Goal: Information Seeking & Learning: Check status

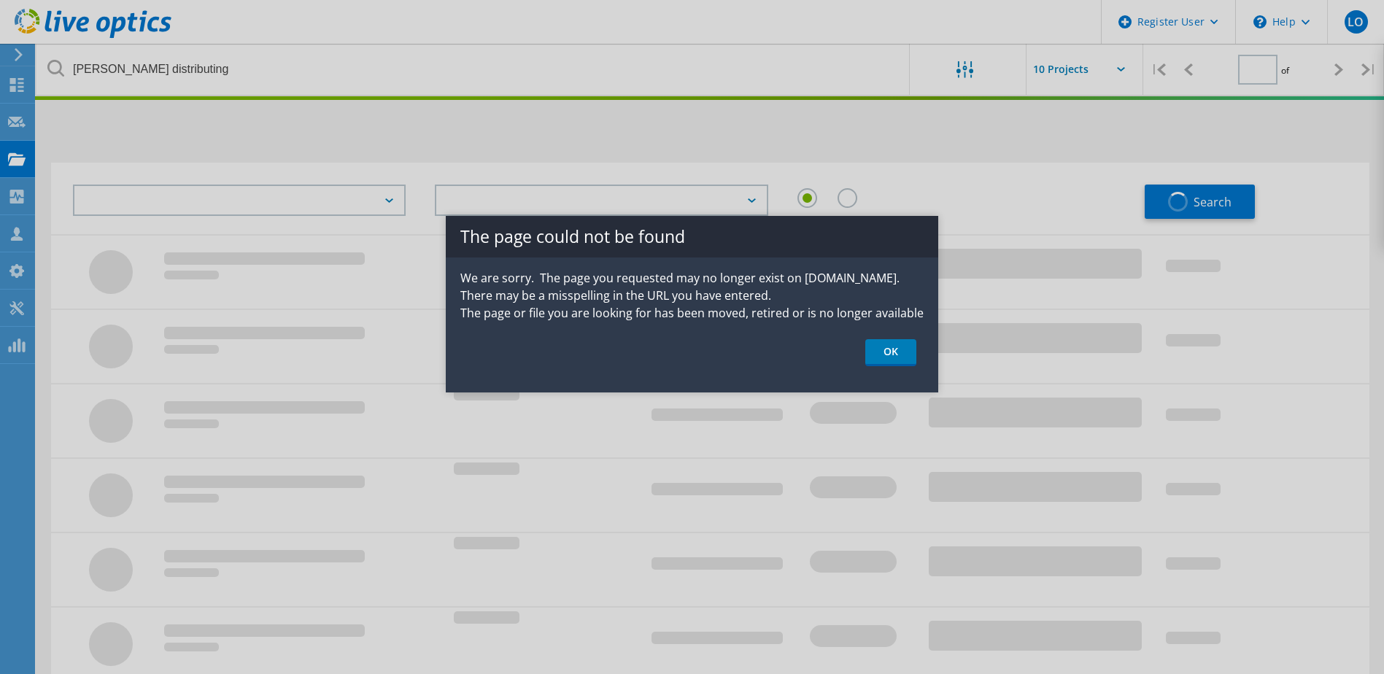
type input "1"
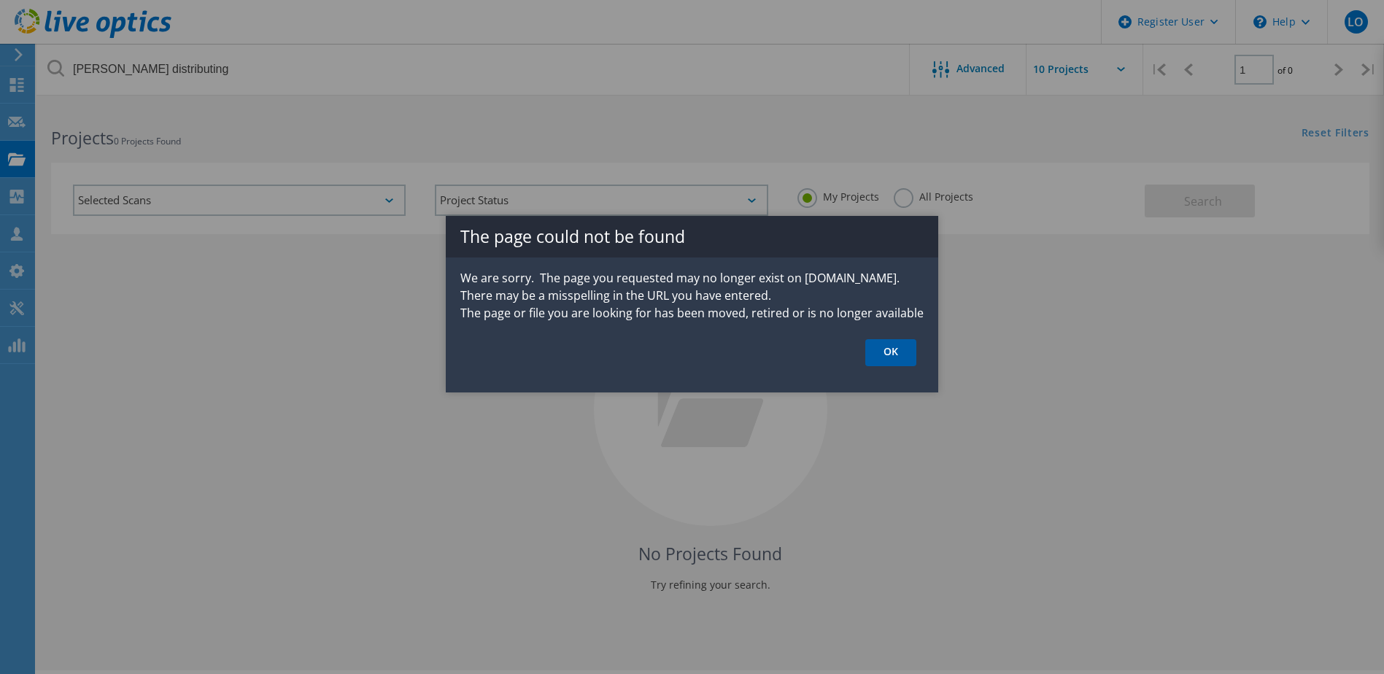
click at [886, 354] on link "OK" at bounding box center [890, 352] width 51 height 27
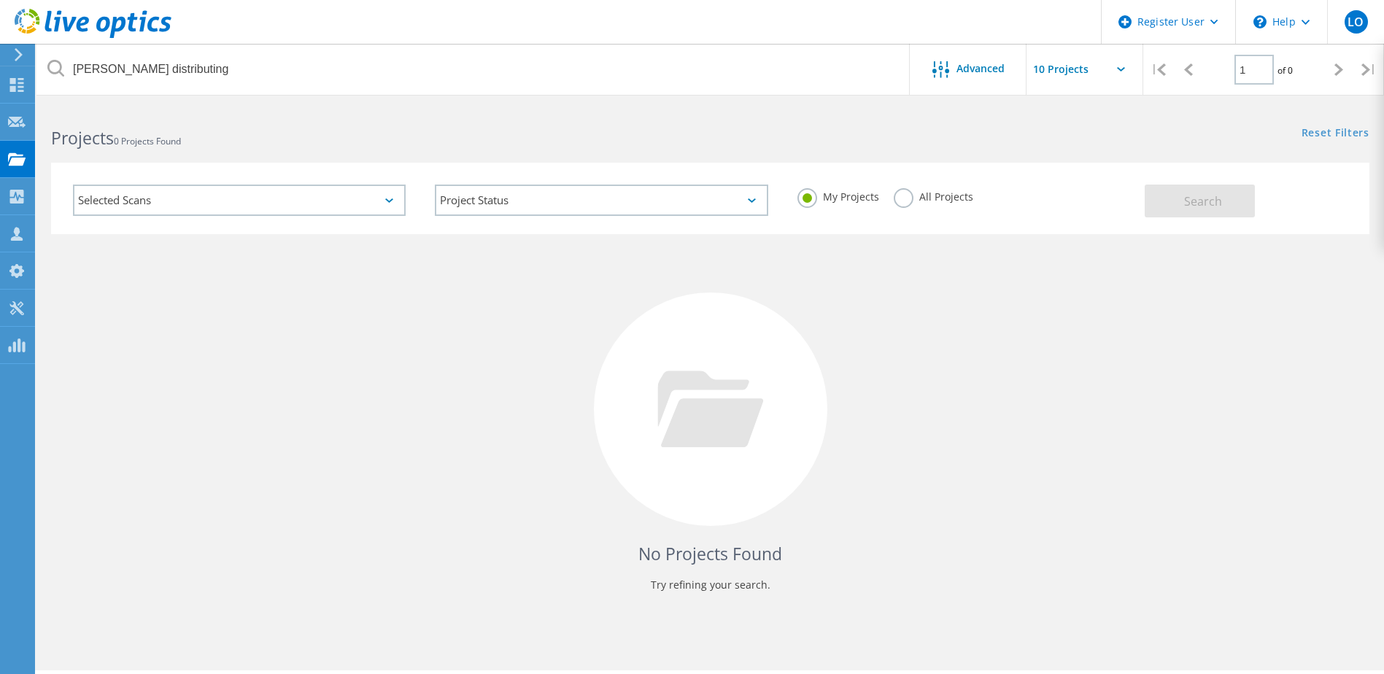
click at [1245, 442] on div "No Projects Found Try refining your search." at bounding box center [710, 422] width 1318 height 377
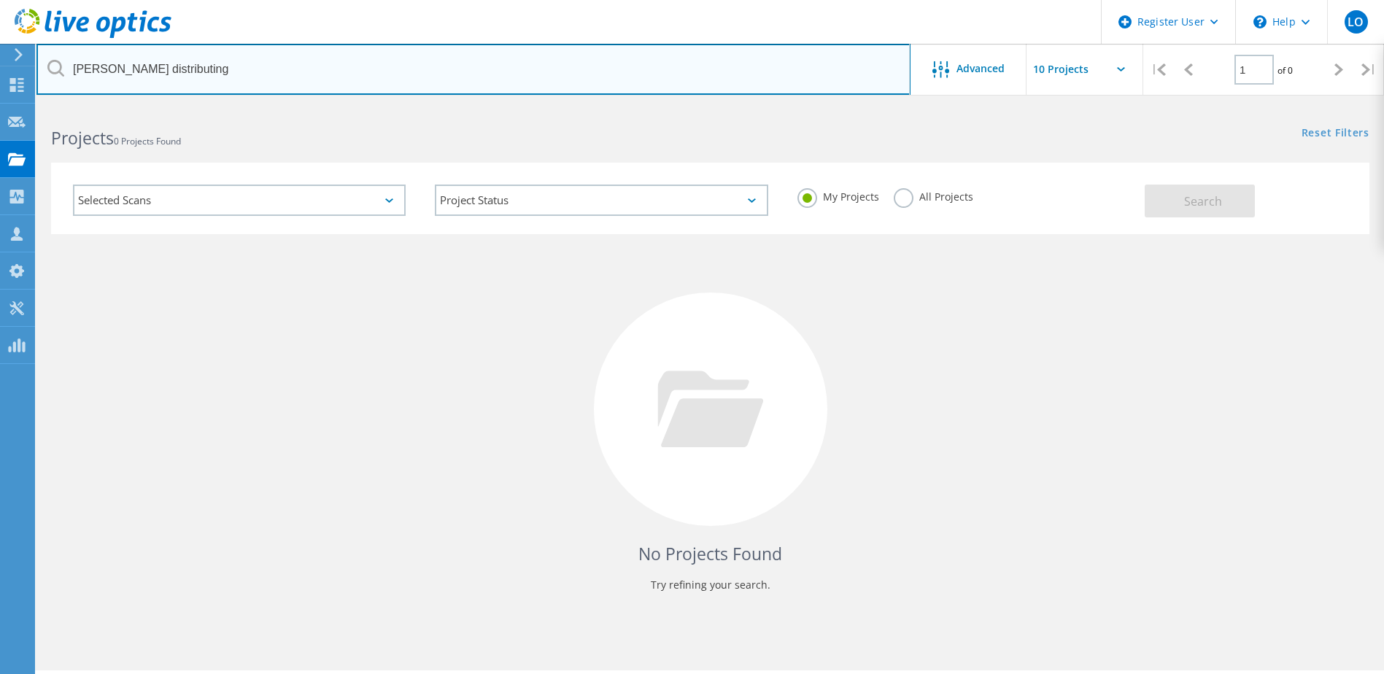
click at [781, 80] on input "[PERSON_NAME] distributing" at bounding box center [473, 69] width 874 height 51
paste input "3039472"
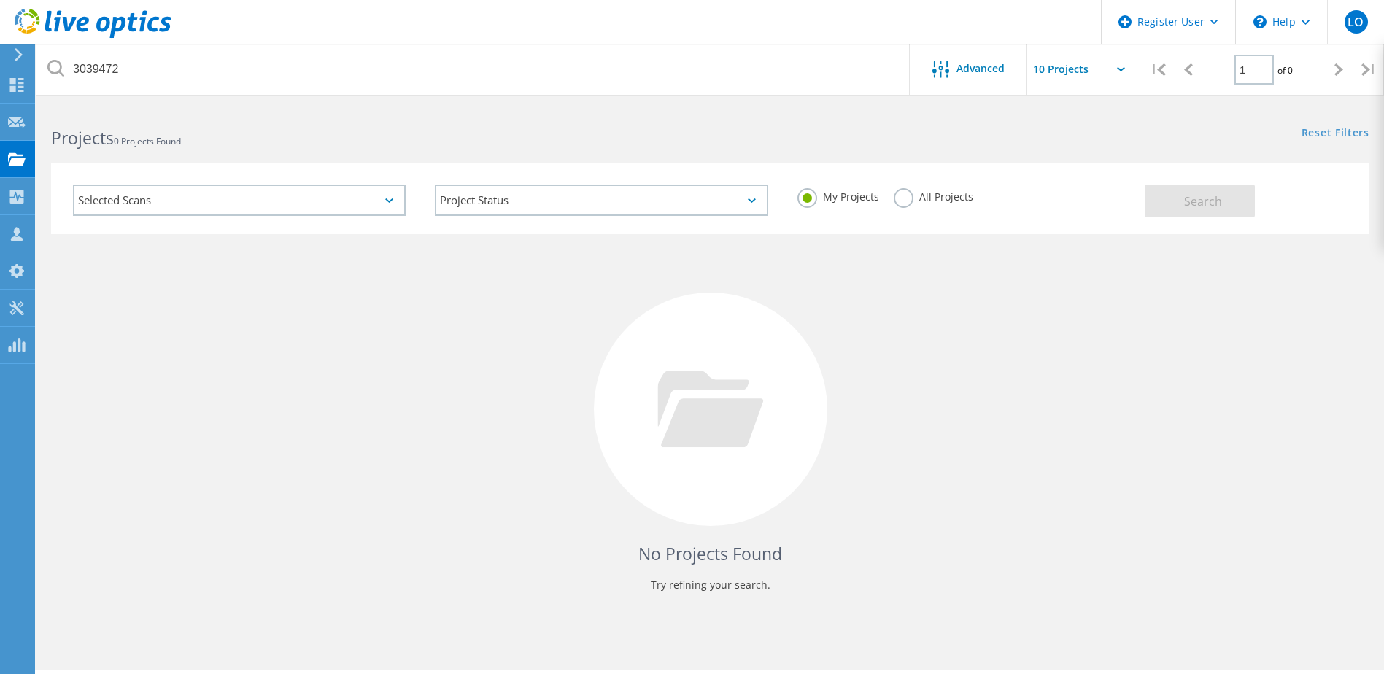
click at [911, 202] on label "All Projects" at bounding box center [934, 195] width 80 height 14
click at [0, 0] on input "All Projects" at bounding box center [0, 0] width 0 height 0
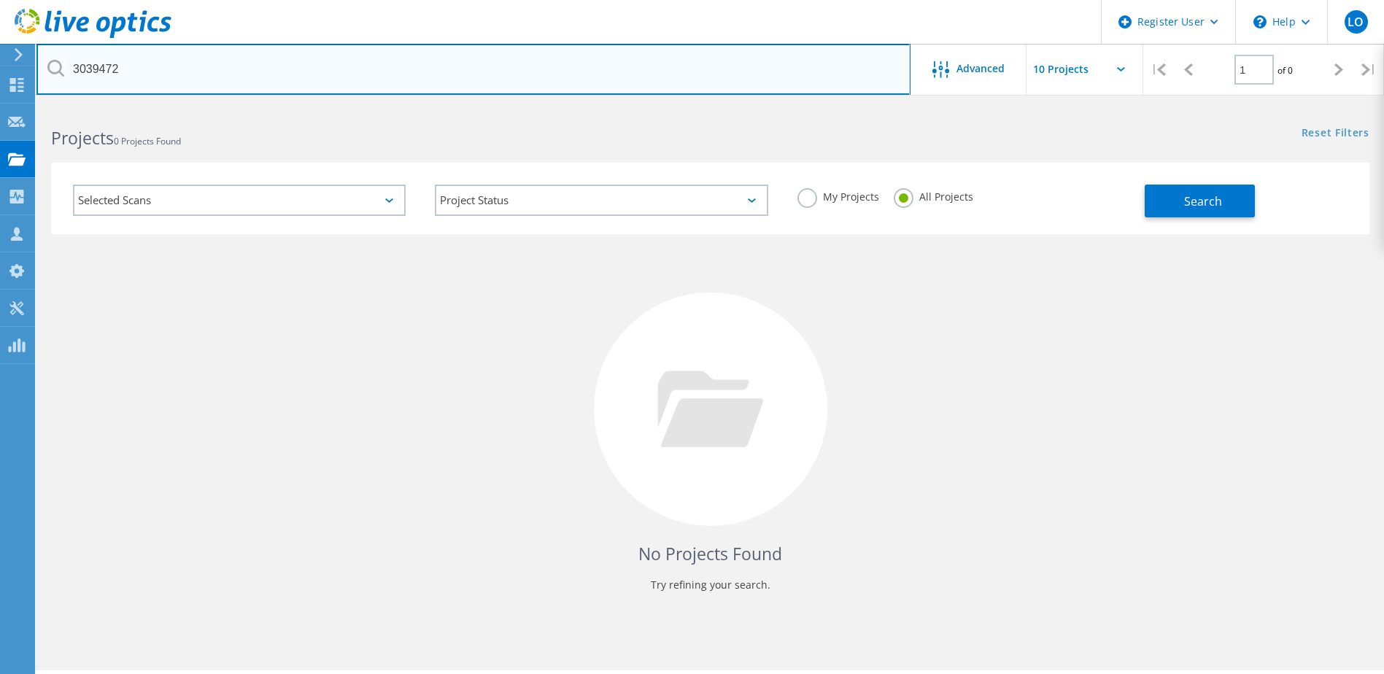
click at [611, 71] on input "3039472" at bounding box center [473, 69] width 874 height 51
click at [236, 58] on input "3039472" at bounding box center [473, 69] width 874 height 51
paste input "[EMAIL_ADDRESS][PERSON_NAME][DOMAIN_NAME]"
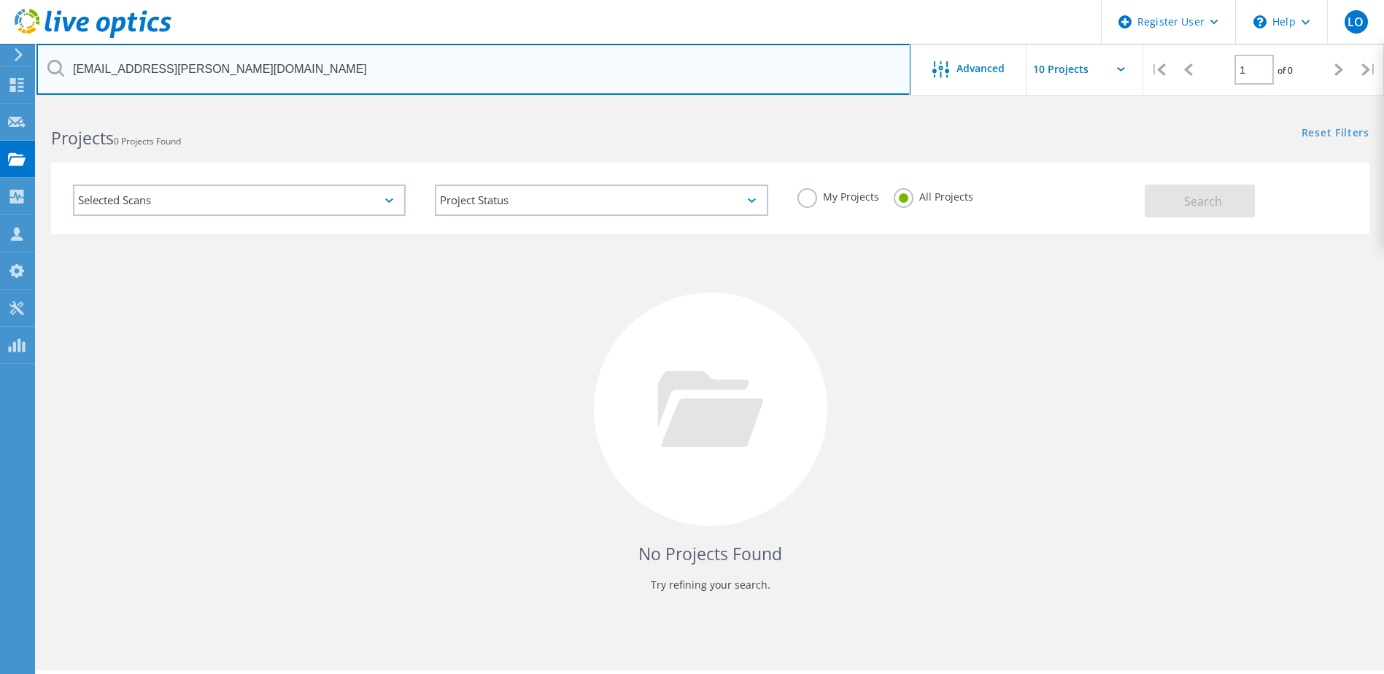
click at [322, 69] on input "[EMAIL_ADDRESS][PERSON_NAME][DOMAIN_NAME]" at bounding box center [473, 69] width 874 height 51
click at [322, 68] on input "[EMAIL_ADDRESS][PERSON_NAME][DOMAIN_NAME]" at bounding box center [473, 69] width 874 height 51
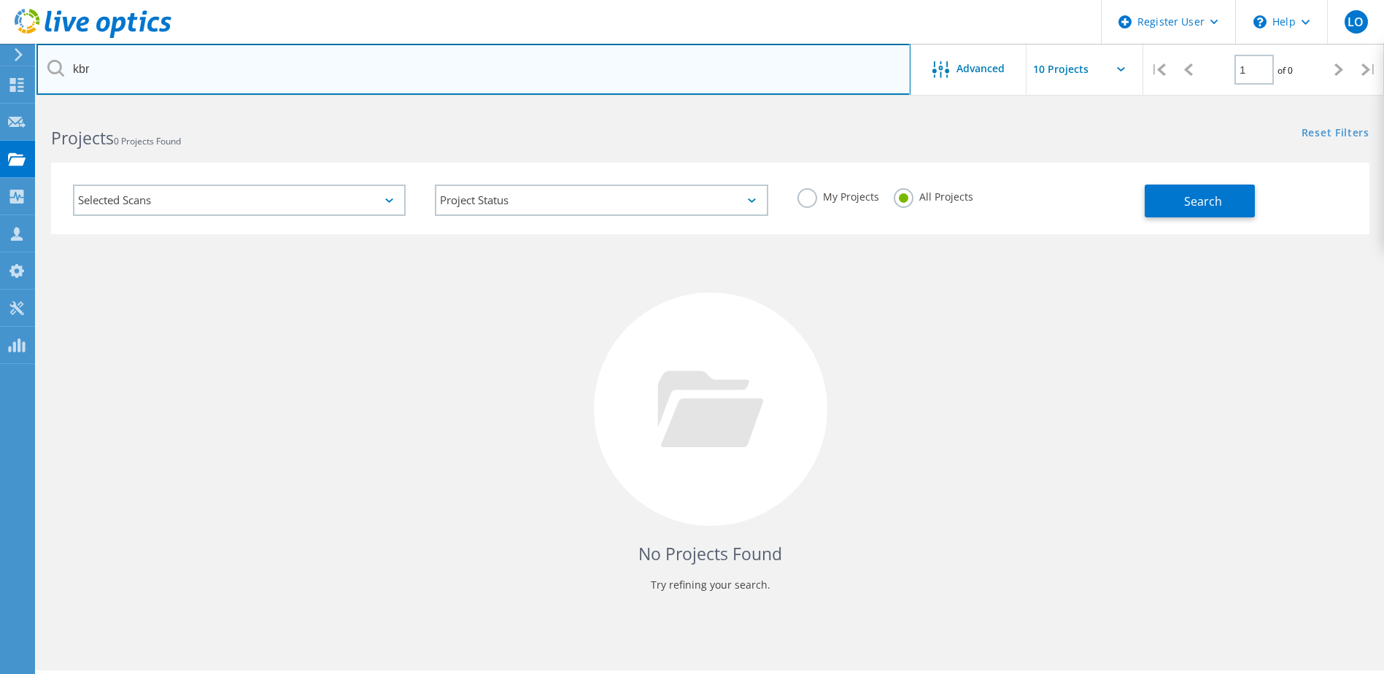
type input "kbr"
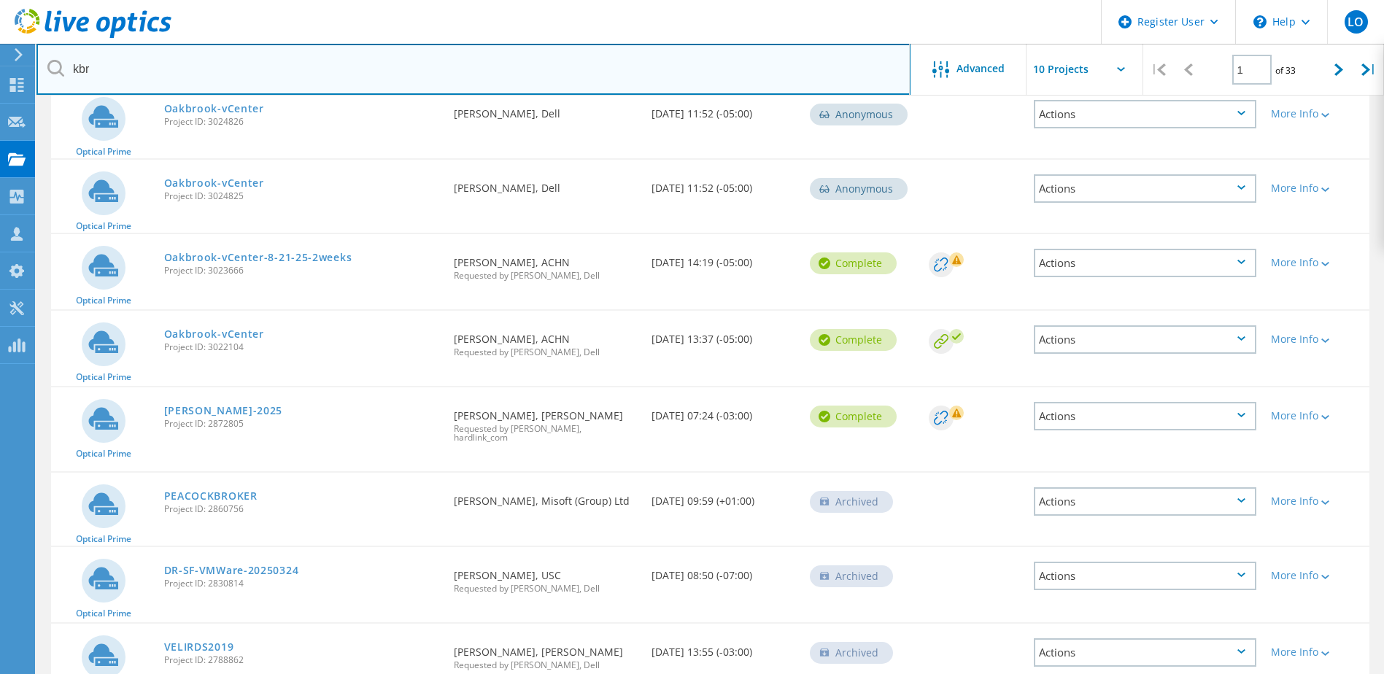
scroll to position [422, 0]
